Goal: Find specific page/section: Find specific page/section

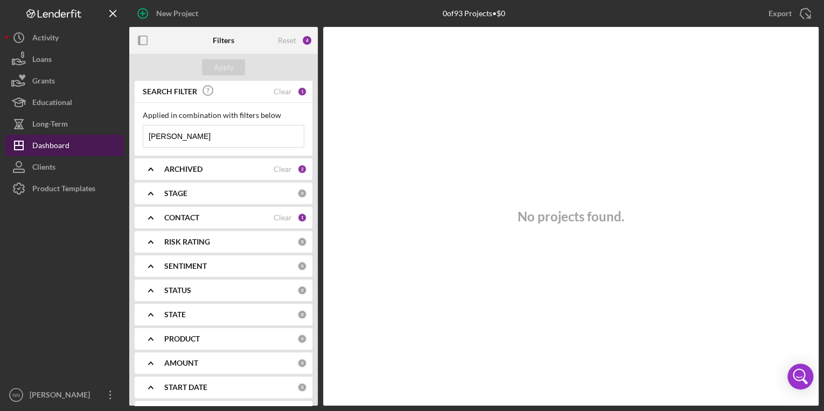
drag, startPoint x: 222, startPoint y: 134, endPoint x: 117, endPoint y: 147, distance: 105.3
click at [117, 147] on div "New Project 0 of 93 Projects • $0 [PERSON_NAME] Export Icon/Export Filters Rese…" at bounding box center [411, 203] width 813 height 406
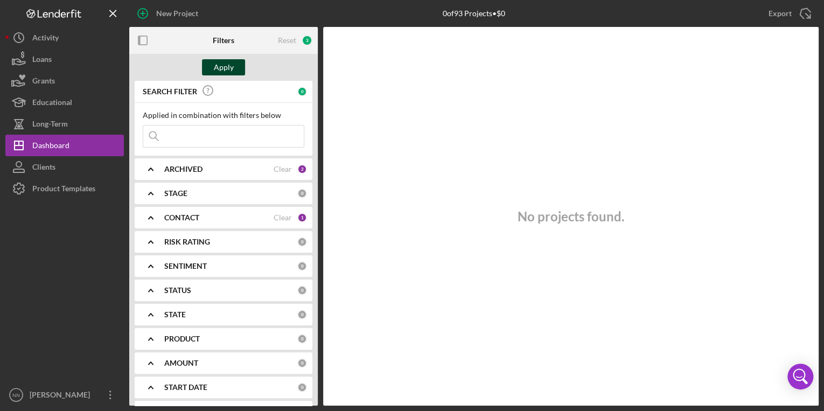
click at [226, 69] on div "Apply" at bounding box center [224, 67] width 20 height 16
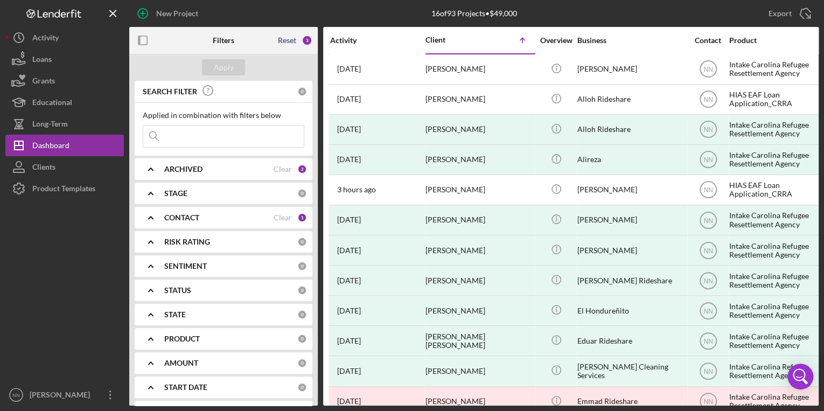
click at [295, 40] on div "Reset" at bounding box center [287, 40] width 18 height 9
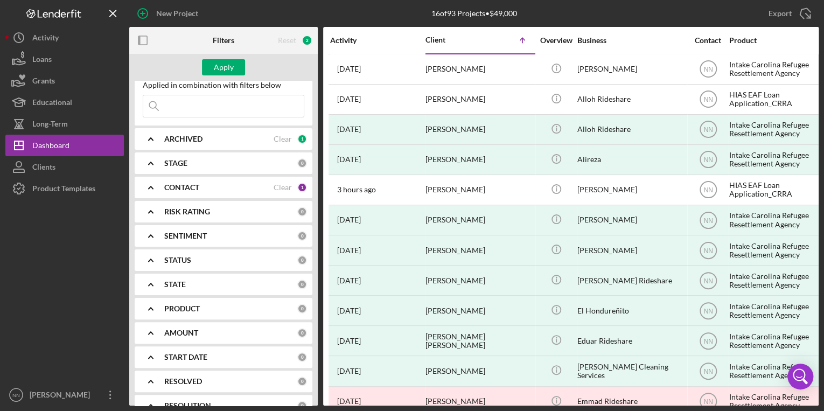
scroll to position [43, 0]
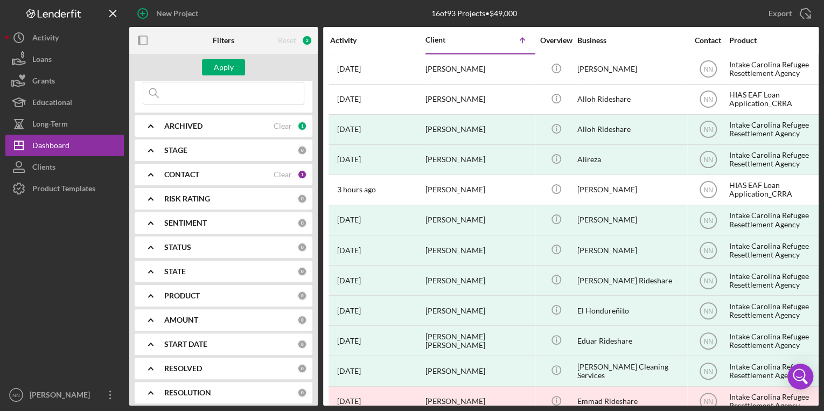
click at [190, 171] on b "CONTACT" at bounding box center [181, 174] width 35 height 9
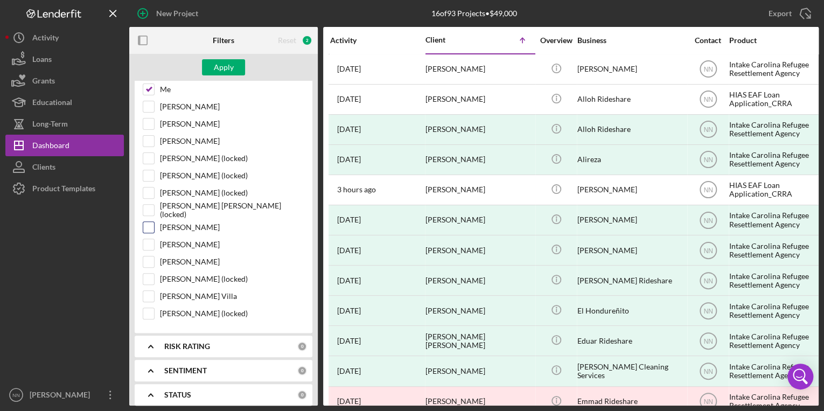
scroll to position [129, 0]
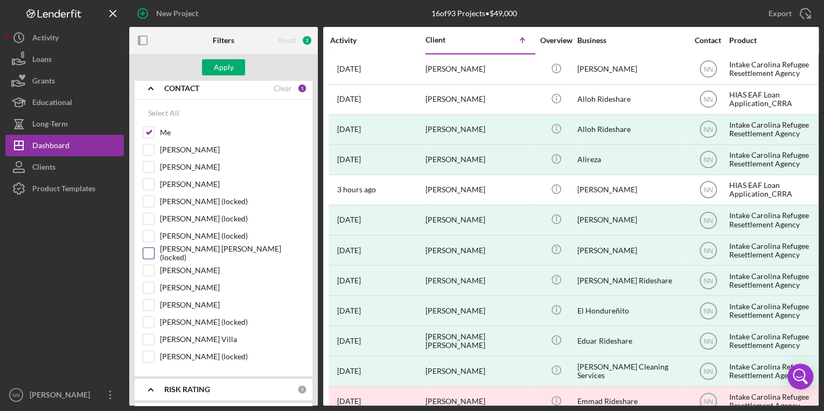
click at [146, 256] on input "[PERSON_NAME] [PERSON_NAME] (locked)" at bounding box center [148, 253] width 11 height 11
checkbox input "true"
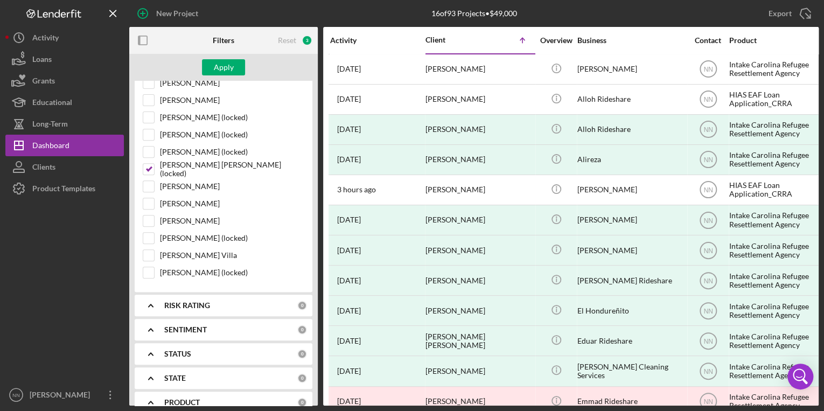
scroll to position [215, 0]
click at [236, 65] on button "Apply" at bounding box center [223, 67] width 43 height 16
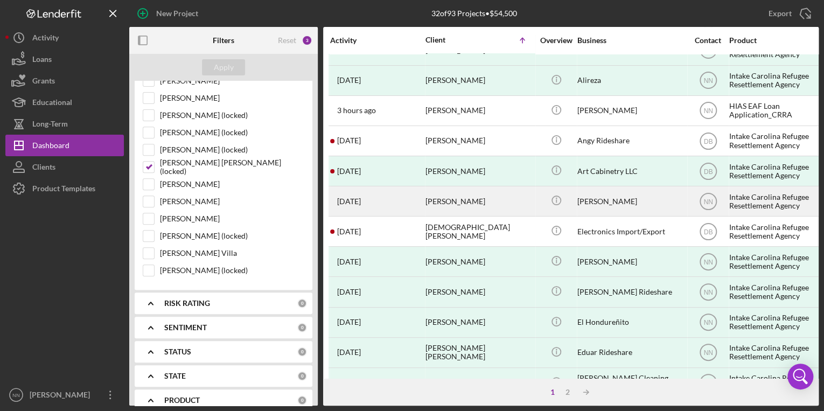
scroll to position [86, 0]
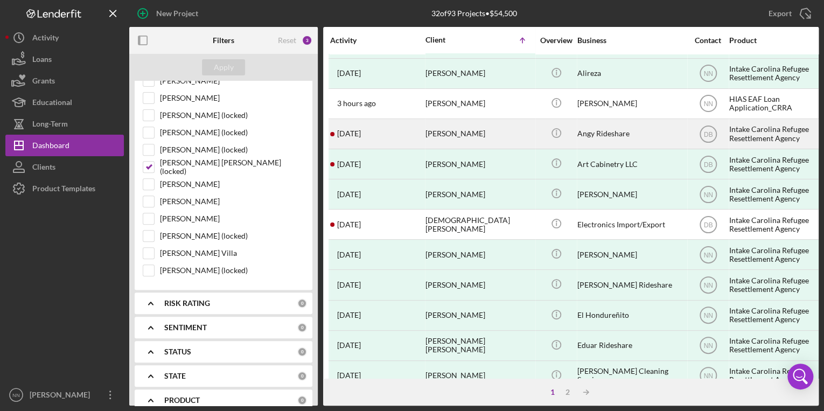
click at [455, 134] on div "[PERSON_NAME]" at bounding box center [479, 134] width 108 height 29
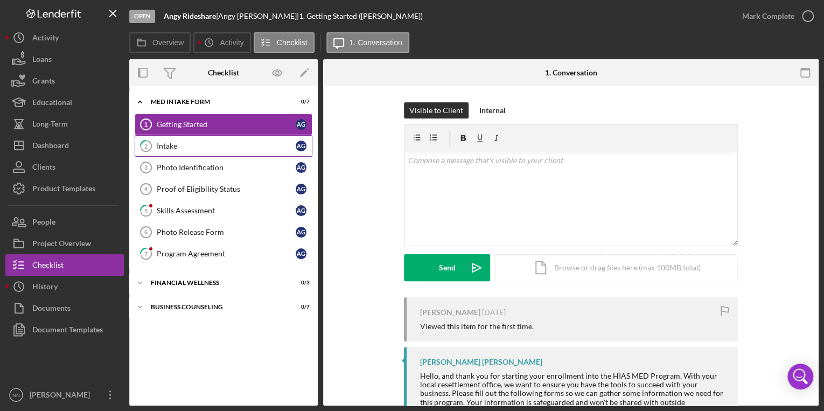
click at [214, 146] on div "Intake" at bounding box center [226, 146] width 139 height 9
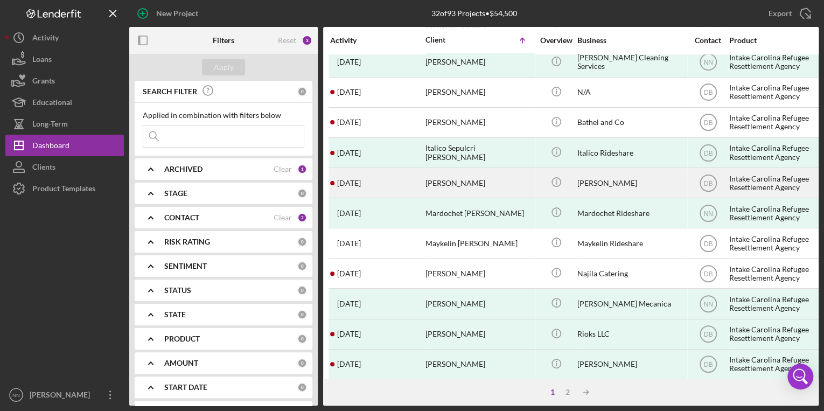
scroll to position [442, 0]
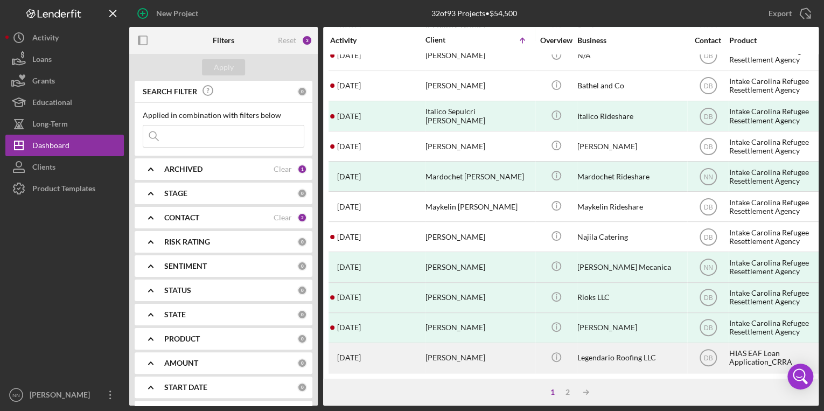
click at [465, 355] on div "[PERSON_NAME]" at bounding box center [479, 358] width 108 height 29
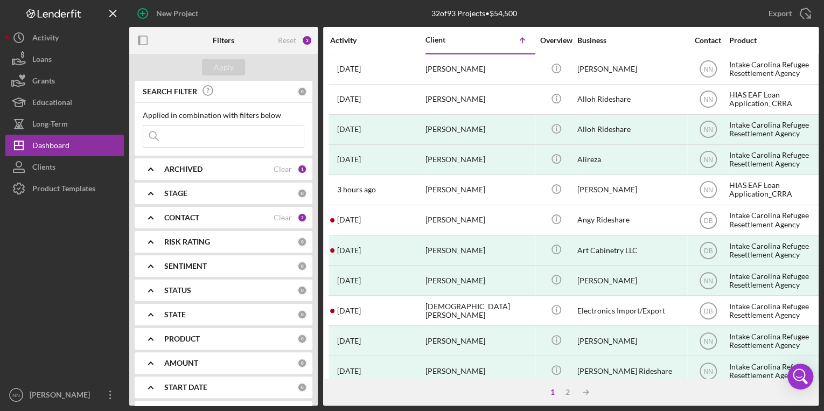
click at [197, 125] on div "Applied in combination with filters below Icon/Menu Close" at bounding box center [224, 129] width 162 height 37
click at [195, 127] on input at bounding box center [223, 136] width 160 height 22
type input "Oscar"
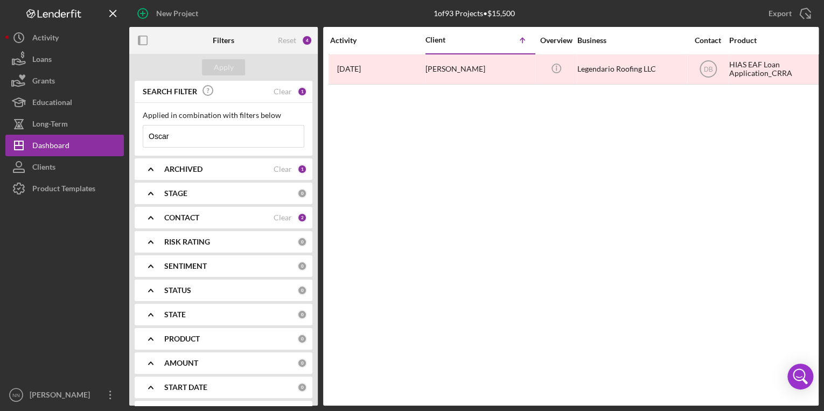
drag, startPoint x: 214, startPoint y: 134, endPoint x: 149, endPoint y: 139, distance: 65.9
click at [149, 139] on input "Oscar" at bounding box center [223, 136] width 160 height 22
click at [242, 139] on input "Oscar" at bounding box center [223, 136] width 160 height 22
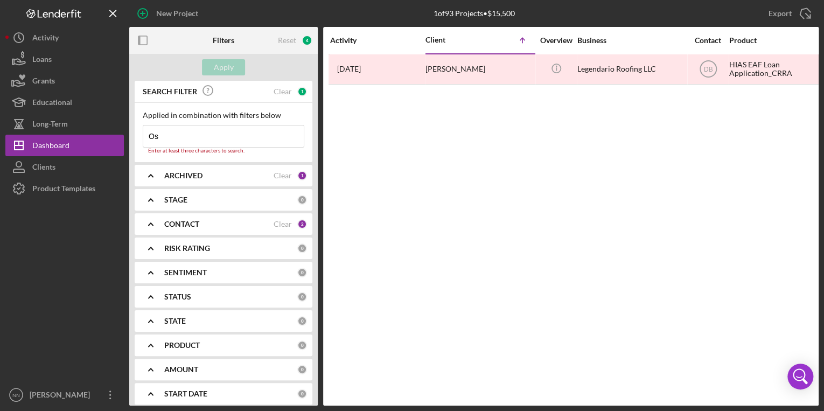
type input "O"
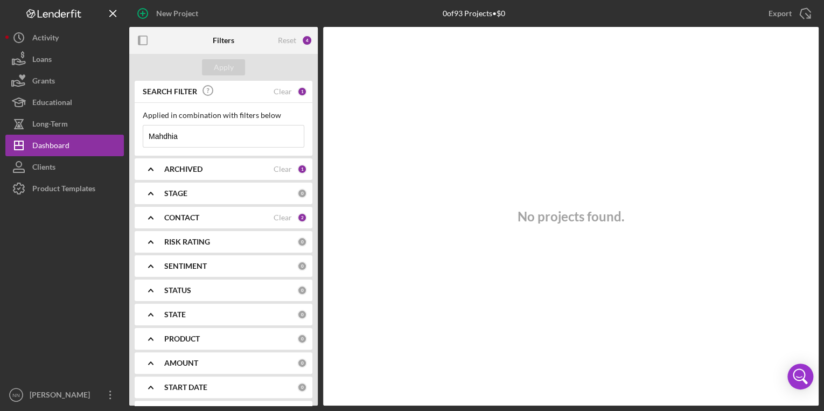
drag, startPoint x: 242, startPoint y: 139, endPoint x: 144, endPoint y: 141, distance: 98.0
click at [144, 141] on input "Mahdhia" at bounding box center [223, 136] width 160 height 22
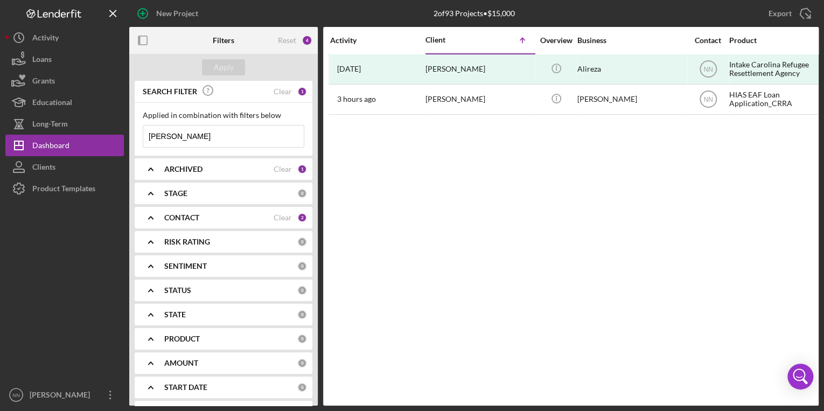
click at [242, 172] on div "ARCHIVED" at bounding box center [218, 169] width 109 height 9
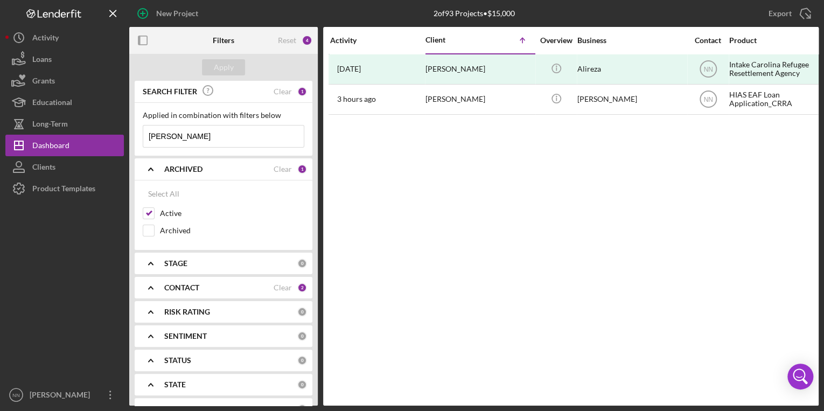
click at [222, 283] on div "CONTACT" at bounding box center [218, 287] width 109 height 9
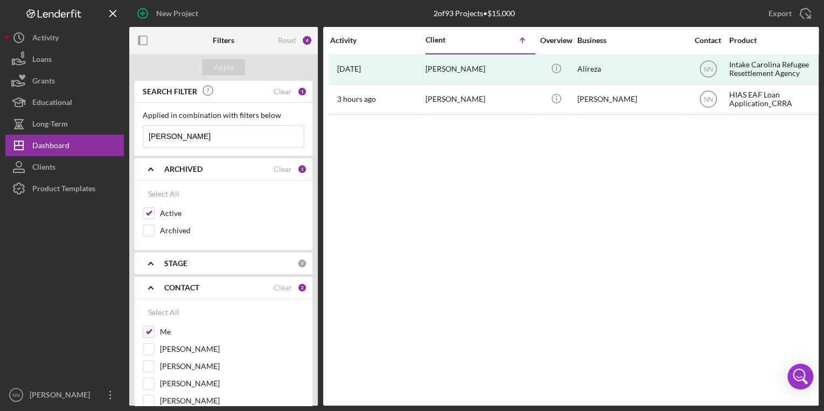
click at [265, 137] on input "[PERSON_NAME]" at bounding box center [223, 136] width 160 height 22
type input "M"
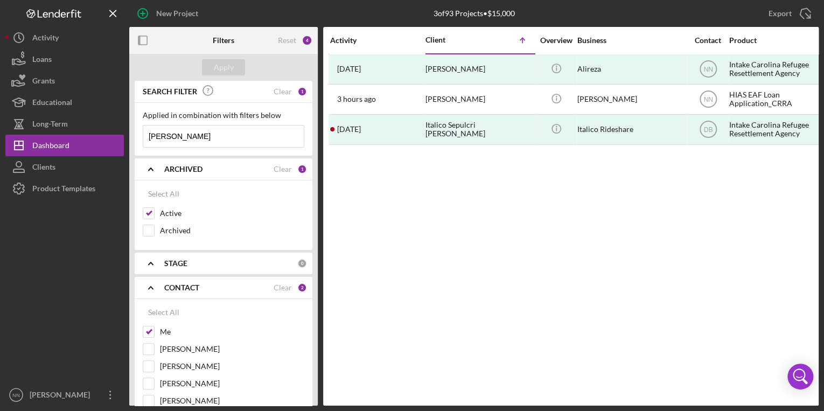
click at [267, 134] on input "[PERSON_NAME]" at bounding box center [223, 136] width 160 height 22
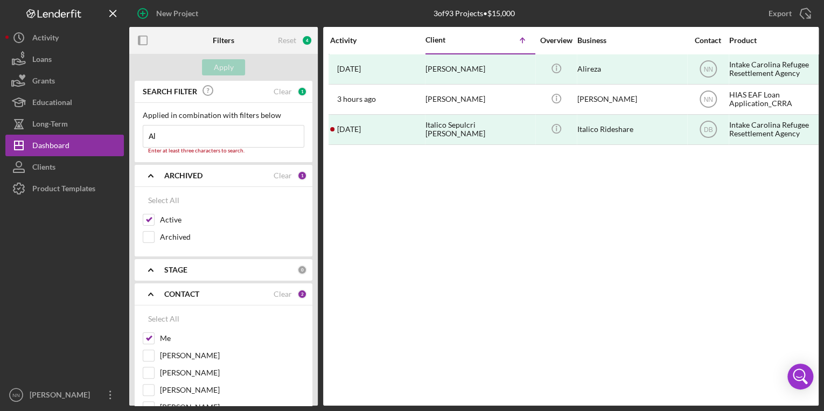
type input "A"
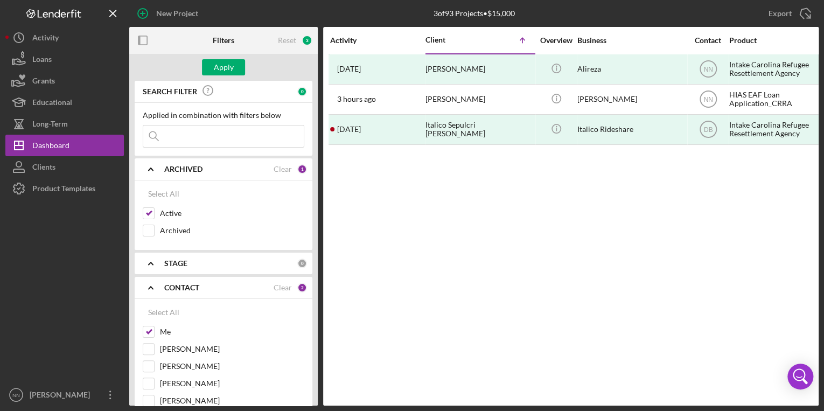
click at [252, 131] on input at bounding box center [223, 136] width 160 height 22
click at [612, 212] on div "Activity Client Icon/Table Sort Arrow Overview Business Contact Product Categor…" at bounding box center [570, 216] width 495 height 379
